Goal: Task Accomplishment & Management: Use online tool/utility

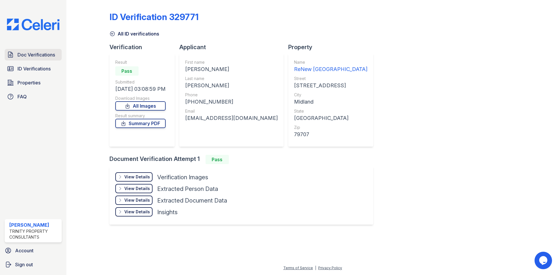
click at [32, 56] on span "Doc Verifications" at bounding box center [36, 54] width 38 height 7
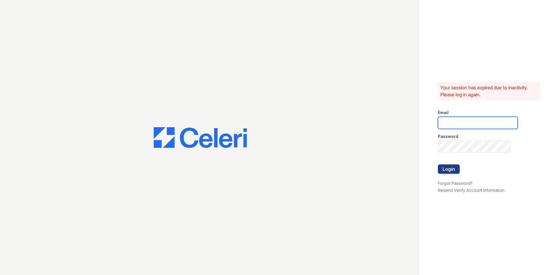
click at [459, 123] on input "email" at bounding box center [478, 123] width 80 height 12
type input "[EMAIL_ADDRESS][DOMAIN_NAME]"
click at [452, 172] on button "Login" at bounding box center [449, 168] width 22 height 9
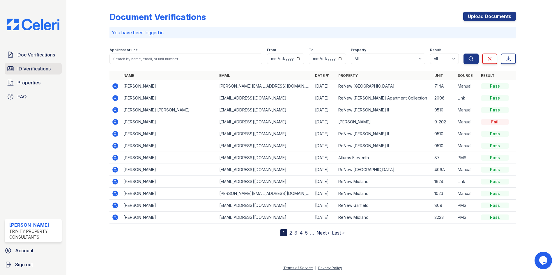
click at [54, 71] on link "ID Verifications" at bounding box center [33, 69] width 57 height 12
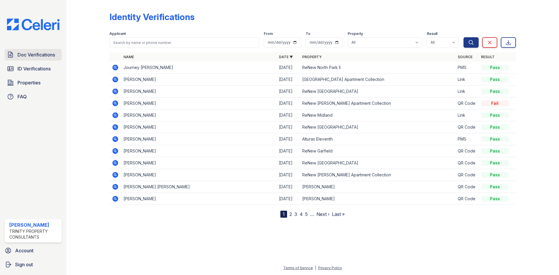
click at [48, 55] on span "Doc Verifications" at bounding box center [36, 54] width 38 height 7
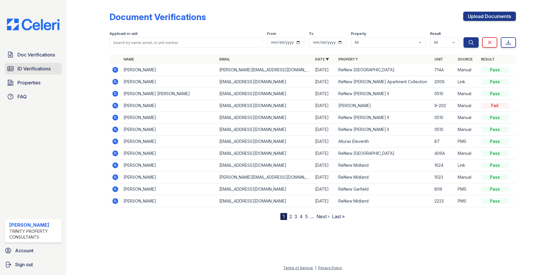
click at [47, 69] on span "ID Verifications" at bounding box center [33, 68] width 33 height 7
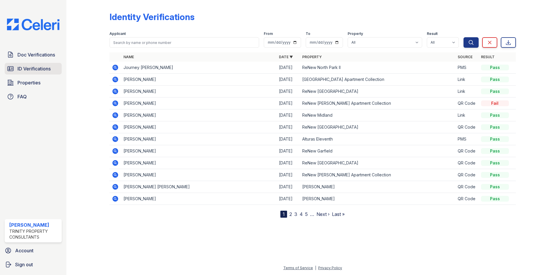
click at [51, 69] on link "ID Verifications" at bounding box center [33, 69] width 57 height 12
click at [51, 54] on span "Doc Verifications" at bounding box center [36, 54] width 38 height 7
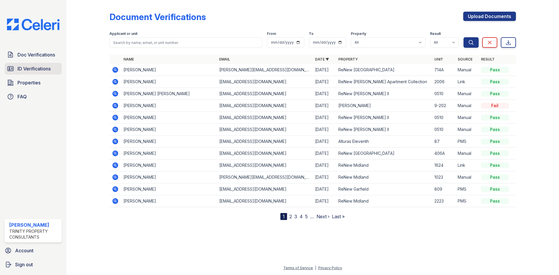
click at [41, 69] on span "ID Verifications" at bounding box center [33, 68] width 33 height 7
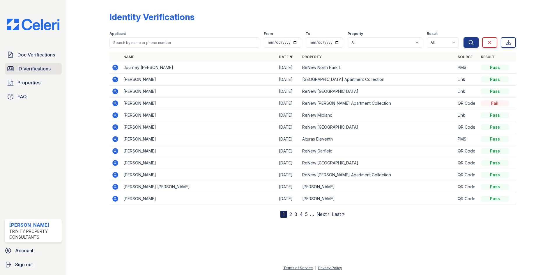
click at [58, 67] on link "ID Verifications" at bounding box center [33, 69] width 57 height 12
click at [33, 67] on span "ID Verifications" at bounding box center [33, 68] width 33 height 7
click at [51, 69] on span "ID Verifications" at bounding box center [33, 68] width 33 height 7
click at [47, 72] on span "ID Verifications" at bounding box center [33, 68] width 33 height 7
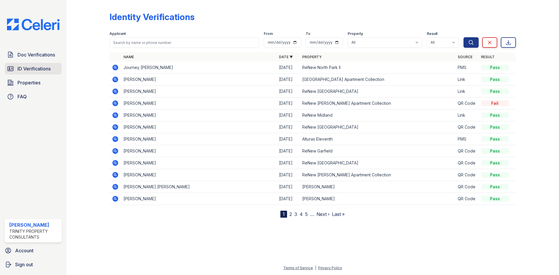
click at [47, 73] on link "ID Verifications" at bounding box center [33, 69] width 57 height 12
click at [48, 54] on span "Doc Verifications" at bounding box center [36, 54] width 38 height 7
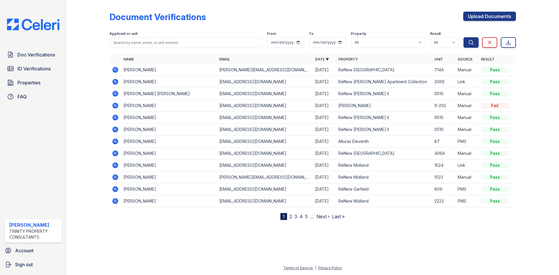
click at [45, 69] on span "ID Verifications" at bounding box center [33, 68] width 33 height 7
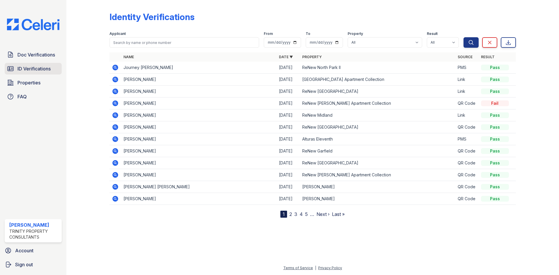
click at [17, 66] on link "ID Verifications" at bounding box center [33, 69] width 57 height 12
click at [24, 71] on span "ID Verifications" at bounding box center [33, 68] width 33 height 7
click at [43, 71] on span "ID Verifications" at bounding box center [33, 68] width 33 height 7
